Goal: Task Accomplishment & Management: Use online tool/utility

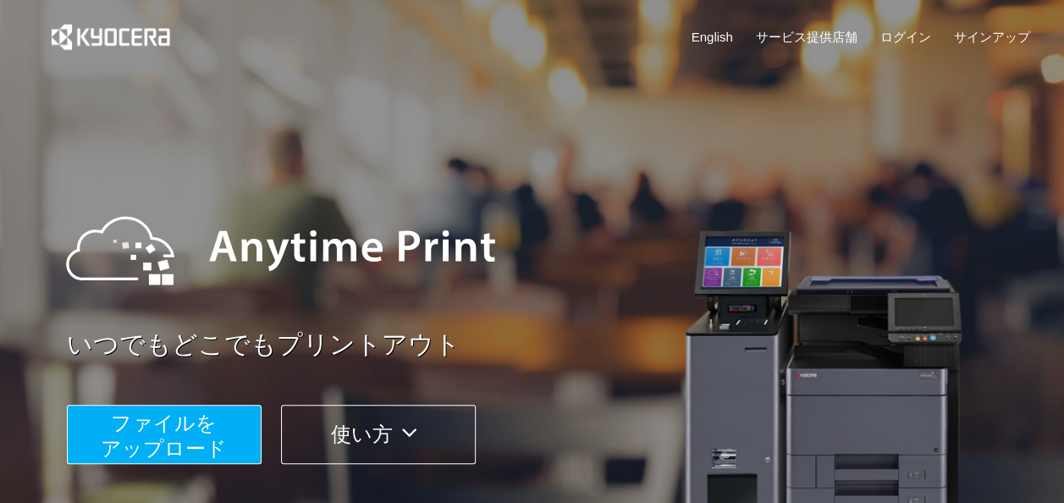
click at [152, 450] on span "ファイルを ​​アップロード" at bounding box center [164, 435] width 126 height 48
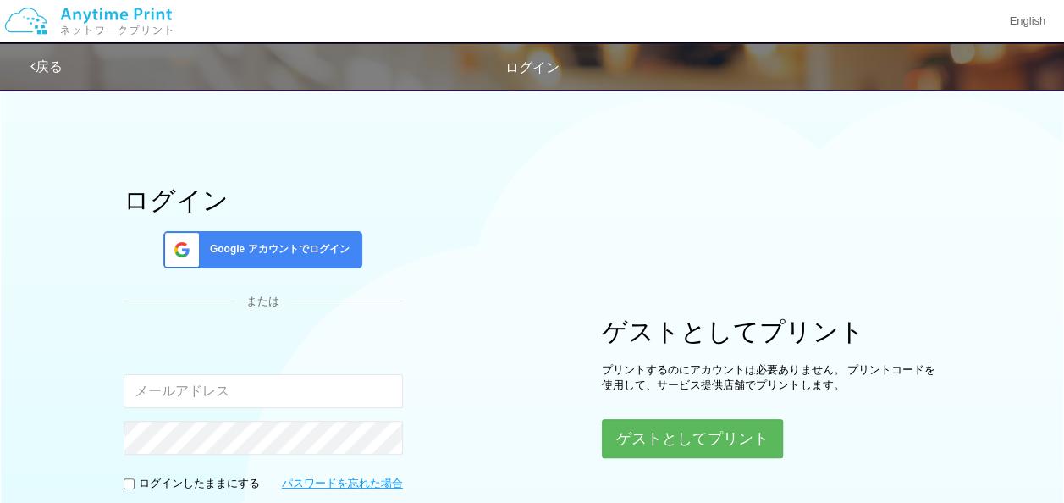
click at [232, 389] on input "email" at bounding box center [263, 391] width 279 height 34
type input "[EMAIL_ADDRESS][DOMAIN_NAME]"
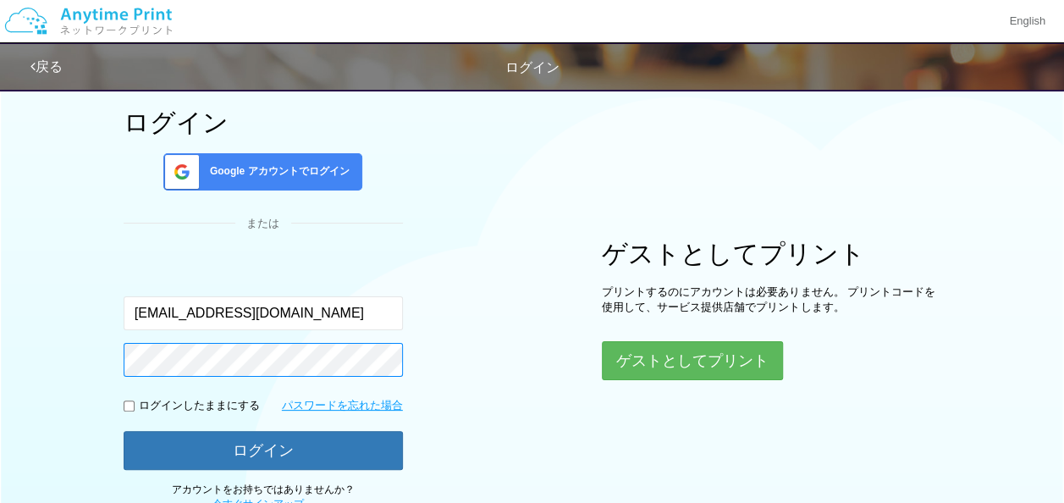
scroll to position [77, 0]
click at [124, 432] on button "ログイン" at bounding box center [263, 451] width 279 height 39
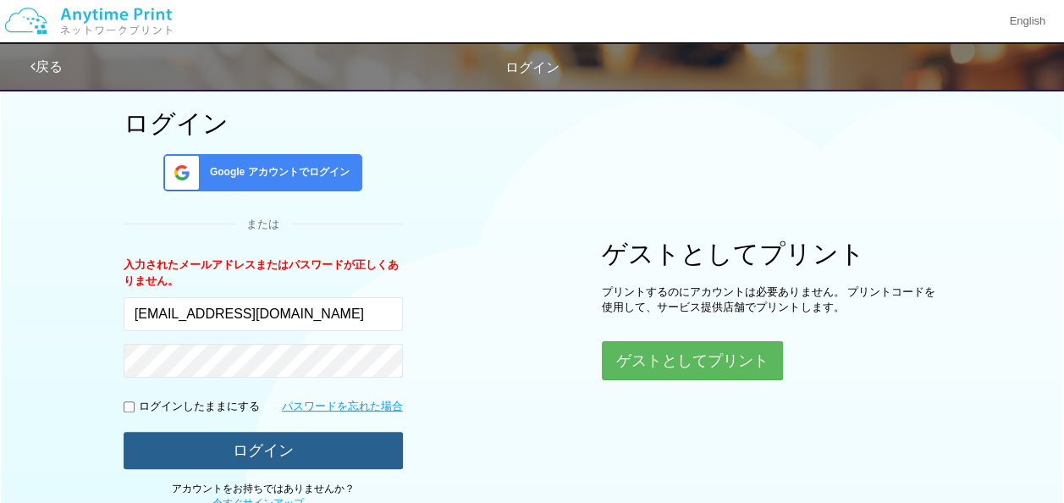
click at [275, 432] on button "ログイン" at bounding box center [263, 450] width 279 height 37
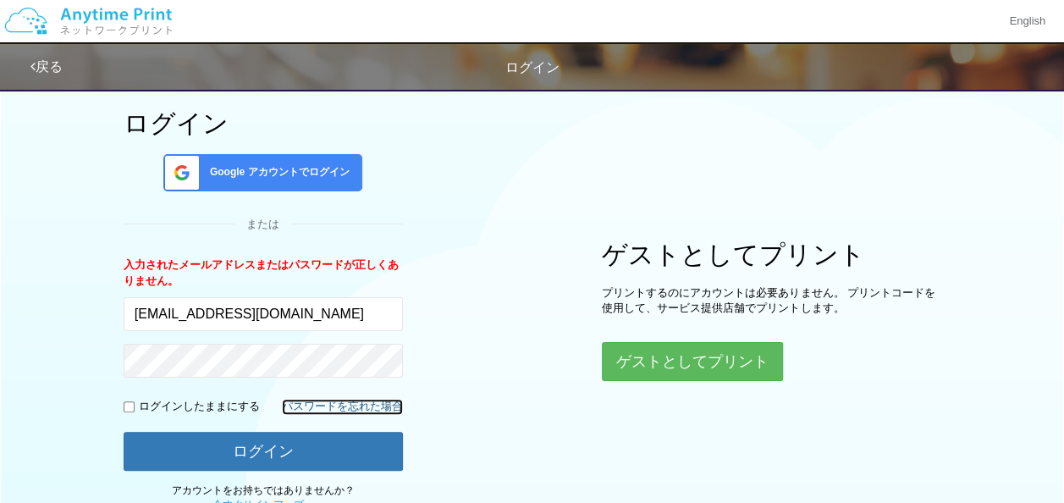
click at [297, 400] on link "パスワードを忘れた場合" at bounding box center [342, 407] width 121 height 16
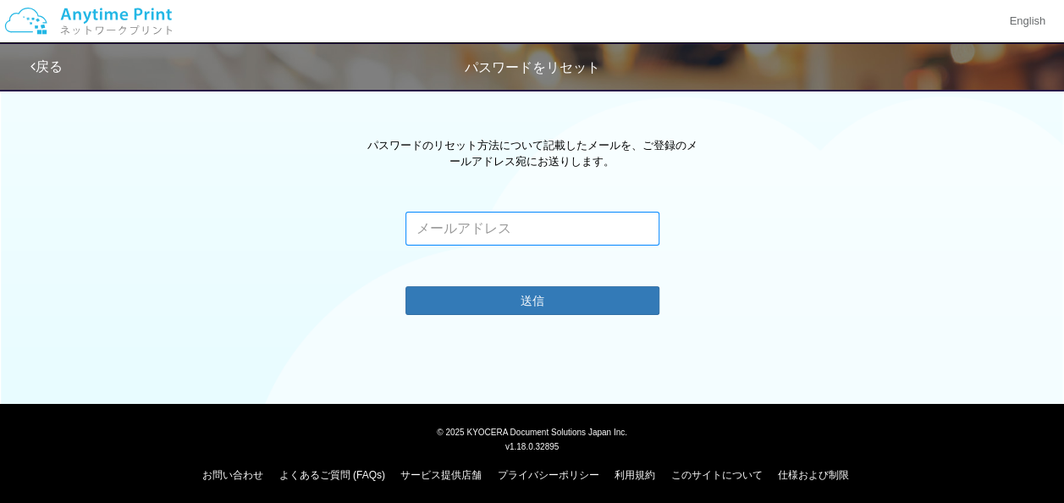
click at [593, 229] on input "email" at bounding box center [533, 229] width 254 height 34
type input "[EMAIL_ADDRESS][DOMAIN_NAME]"
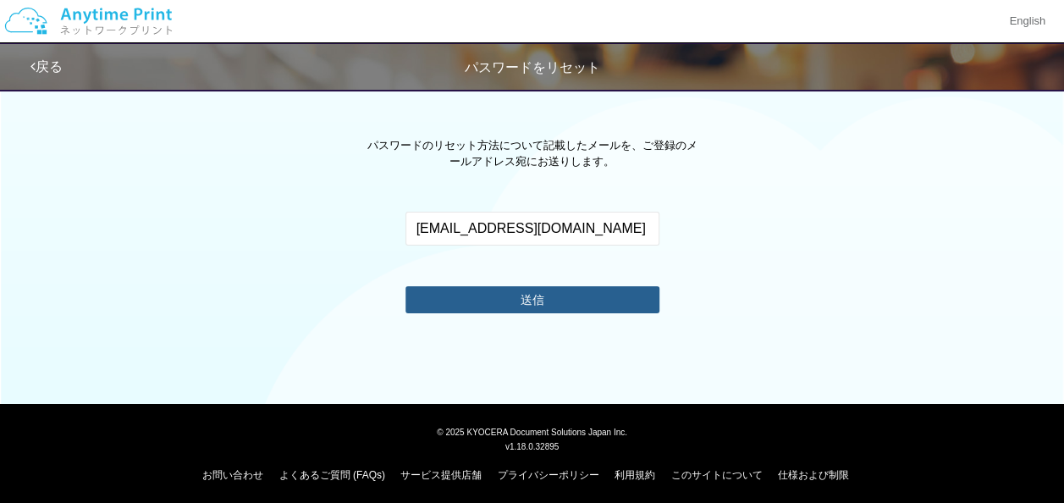
click at [562, 303] on button "送信" at bounding box center [533, 299] width 254 height 27
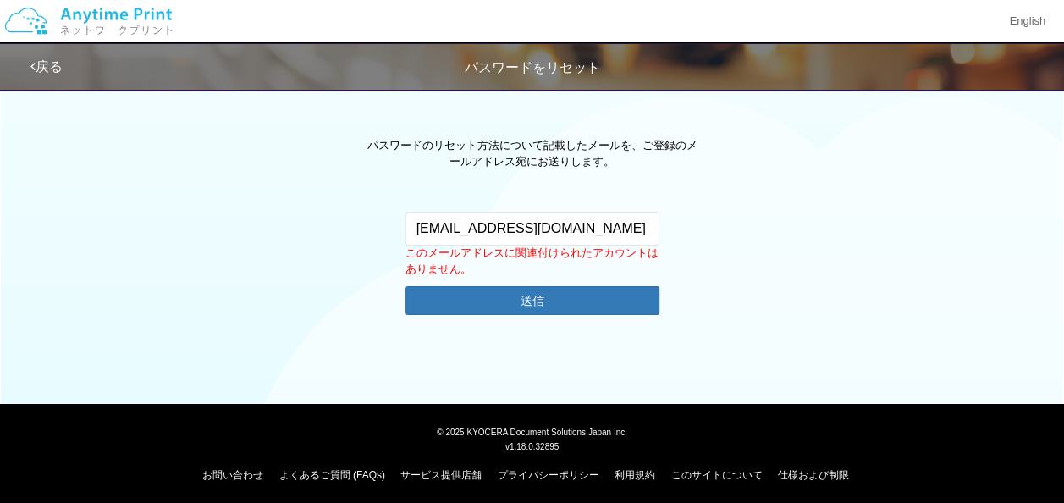
click at [47, 59] on link "戻る" at bounding box center [46, 66] width 32 height 14
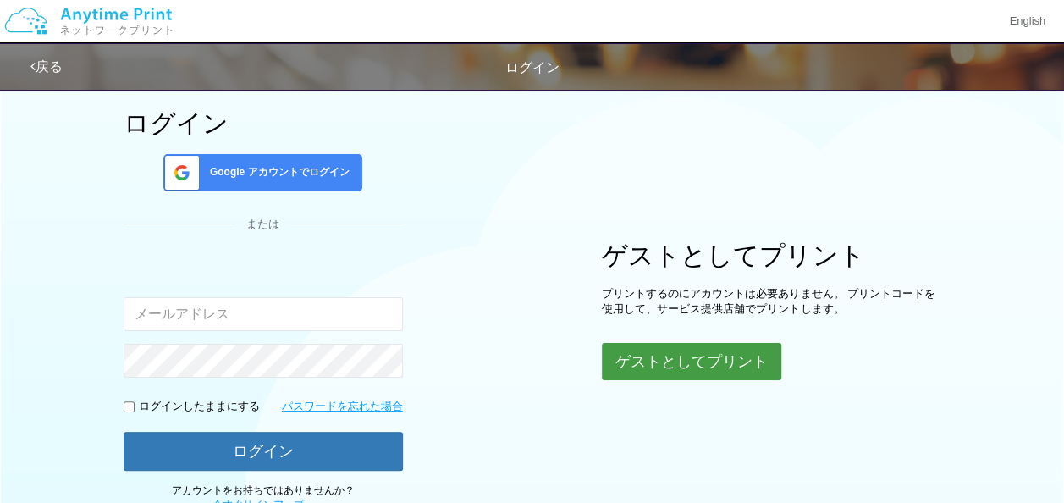
click at [746, 367] on button "ゲストとしてプリント" at bounding box center [691, 361] width 179 height 37
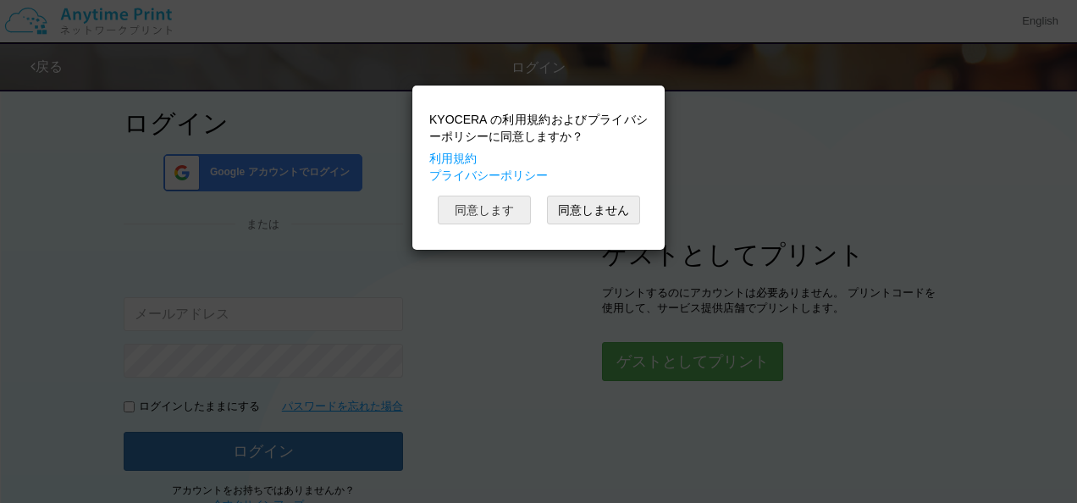
click at [503, 215] on button "同意します" at bounding box center [484, 210] width 93 height 29
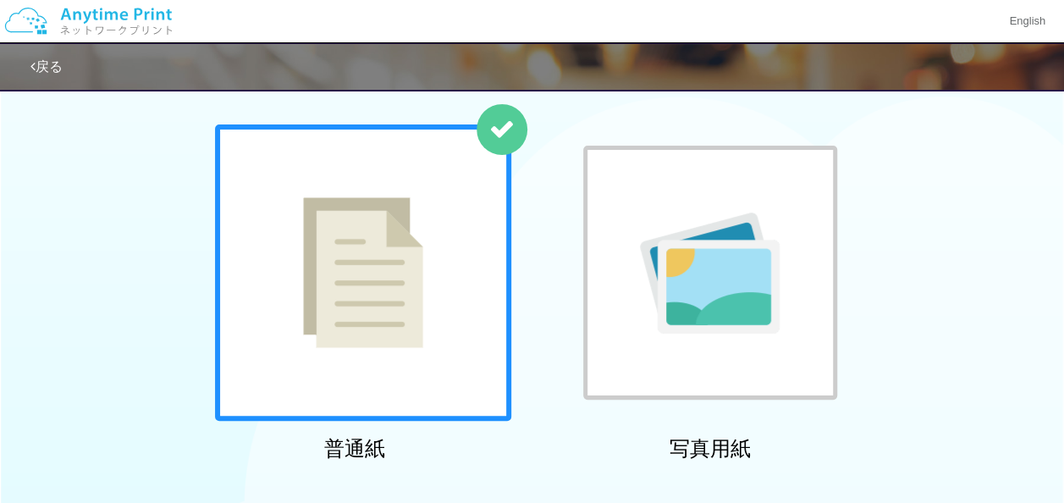
click at [337, 255] on img at bounding box center [363, 272] width 120 height 151
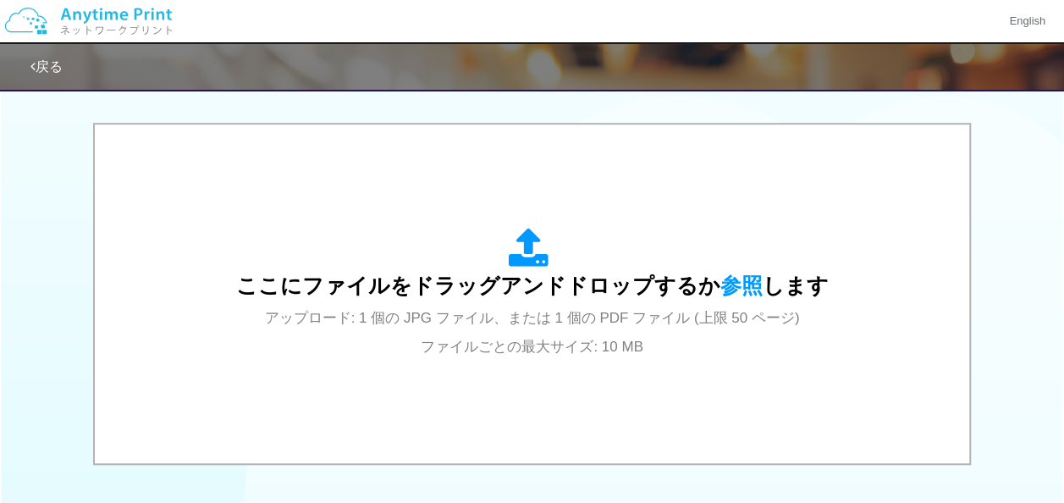
scroll to position [522, 0]
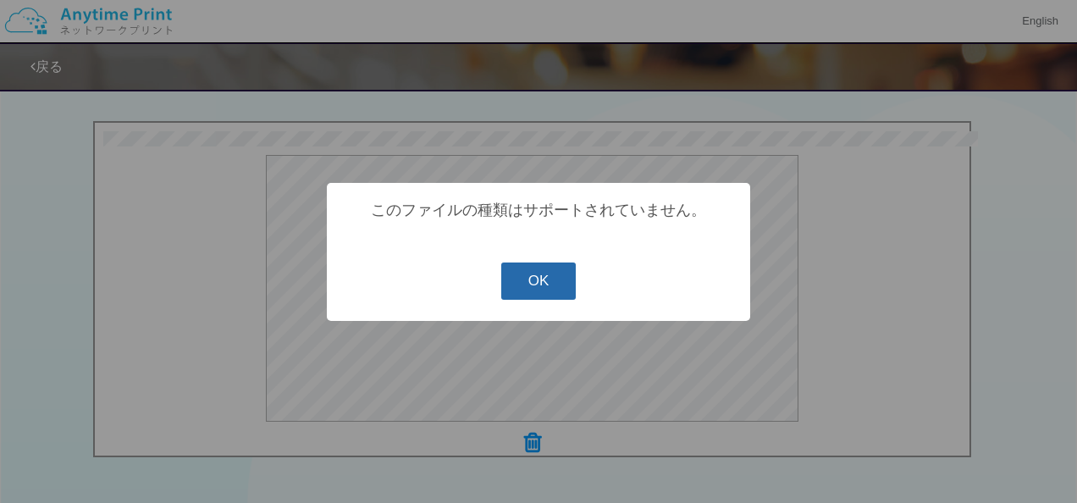
click at [537, 287] on button "OK" at bounding box center [538, 280] width 75 height 37
click at [517, 271] on button "OK" at bounding box center [538, 280] width 75 height 37
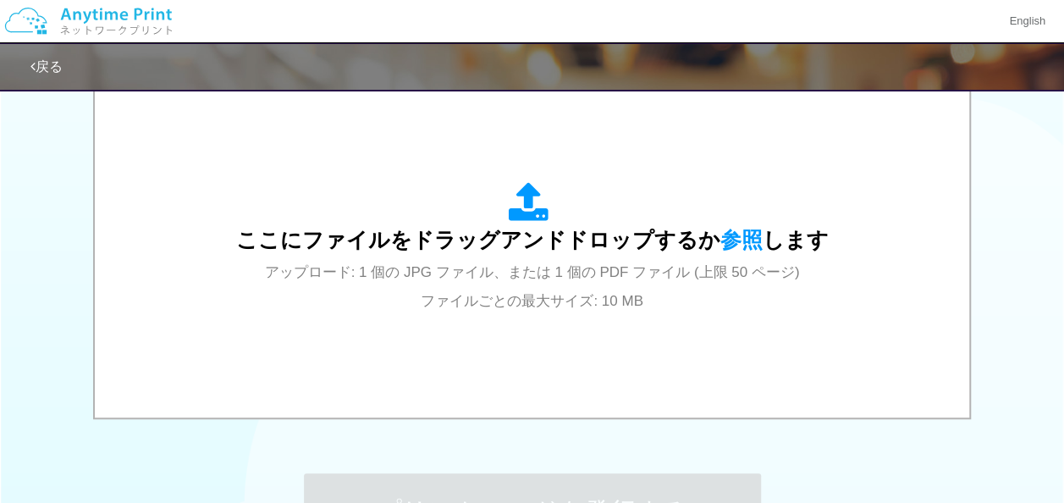
scroll to position [564, 0]
